Goal: Information Seeking & Learning: Learn about a topic

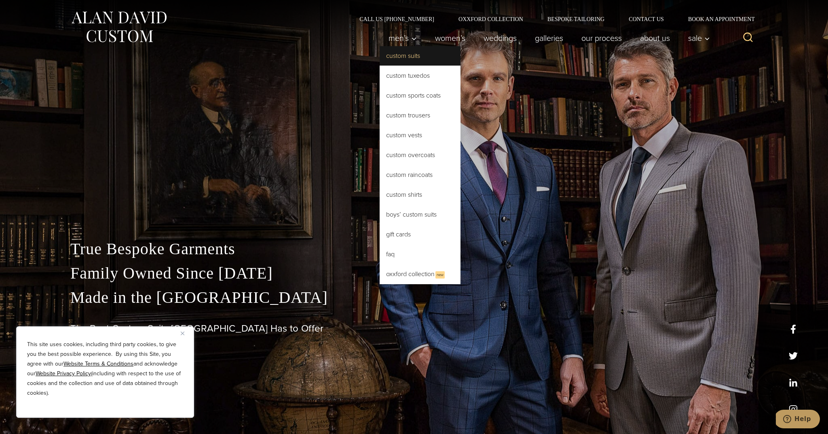
click at [432, 59] on link "Custom Suits" at bounding box center [420, 55] width 81 height 19
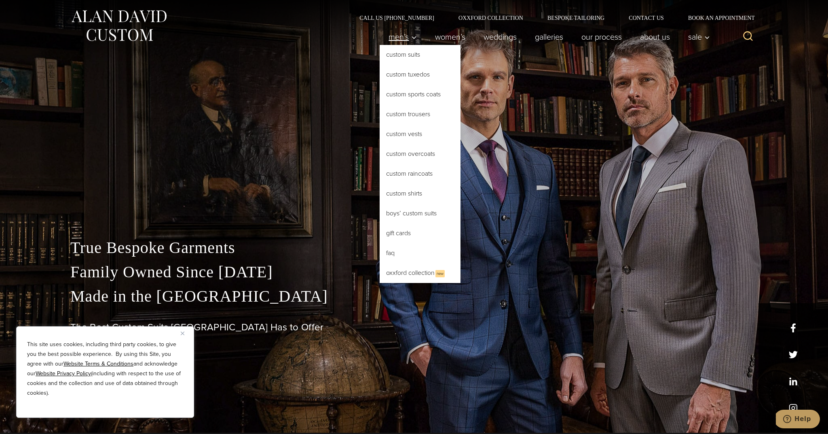
scroll to position [2, 0]
click at [397, 52] on link "Custom Suits" at bounding box center [420, 53] width 81 height 19
